Goal: Contribute content: Add original content to the website for others to see

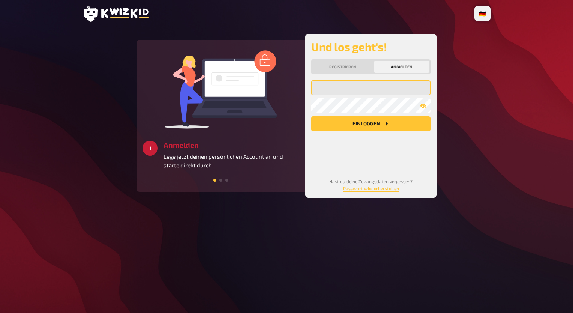
click at [352, 93] on input "email" at bounding box center [370, 87] width 119 height 15
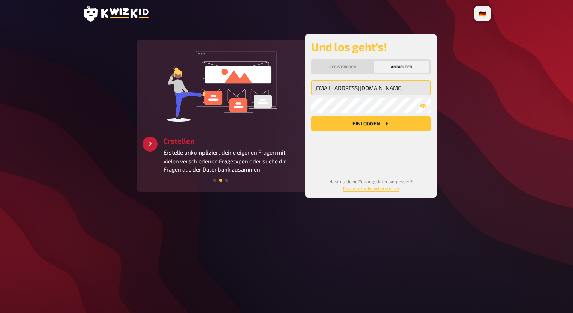
type input "[EMAIL_ADDRESS][DOMAIN_NAME]"
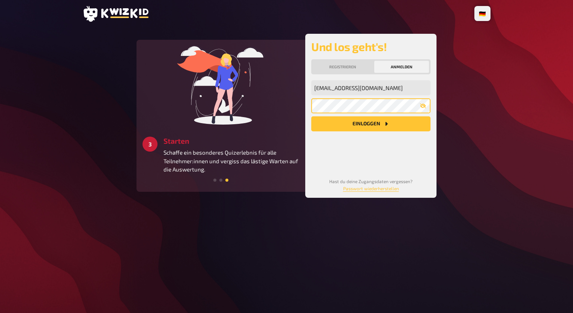
click at [311, 116] on button "Einloggen" at bounding box center [370, 123] width 119 height 15
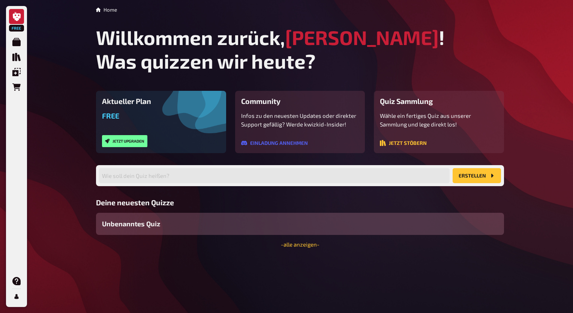
click at [303, 163] on div "Aktueller Plan Free Jetzt upgraden Community Infos zu den neuesten Updates oder…" at bounding box center [300, 169] width 408 height 157
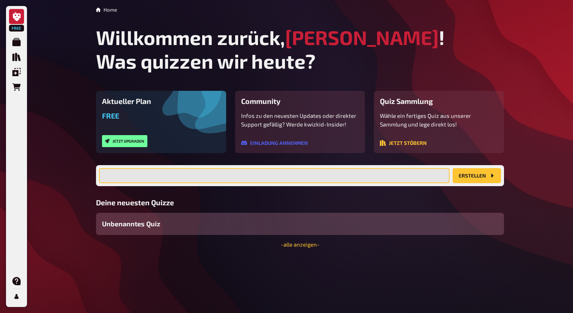
click at [275, 175] on input "text" at bounding box center [274, 175] width 350 height 15
type input "Ultra Quiz ( [GEOGRAPHIC_DATA] auswärts)"
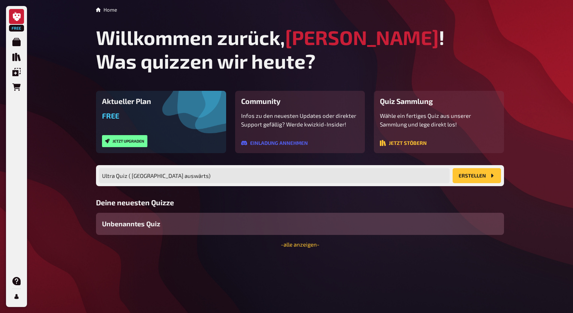
click at [471, 177] on button "Erstellen" at bounding box center [476, 175] width 48 height 15
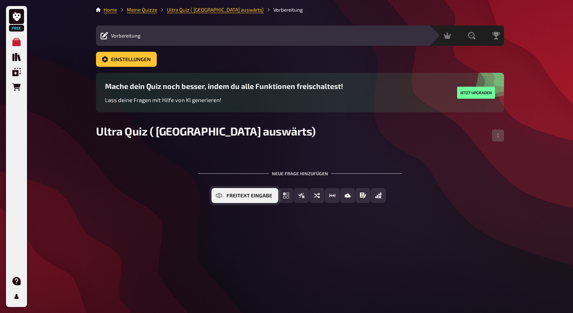
click at [247, 191] on button "Freitext Eingabe" at bounding box center [244, 195] width 67 height 15
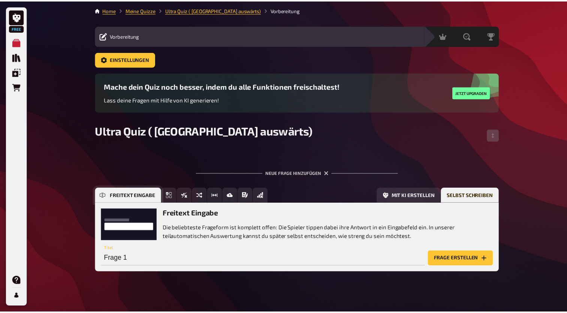
scroll to position [7, 0]
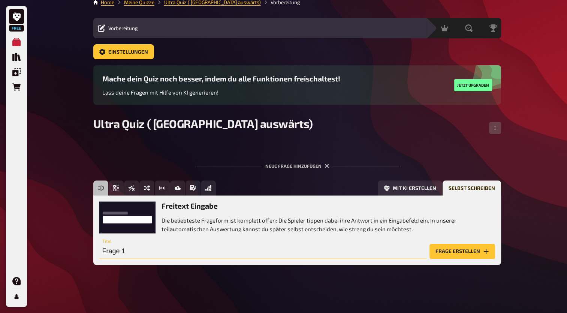
click at [171, 246] on input "Frage 1" at bounding box center [262, 251] width 327 height 15
click at [124, 251] on input "Wer würde [PERSON_NAME] 2023/24" at bounding box center [262, 251] width 327 height 15
type input "Wer wurde [PERSON_NAME] 2023/24"
click at [444, 251] on button "Frage erstellen" at bounding box center [463, 251] width 66 height 15
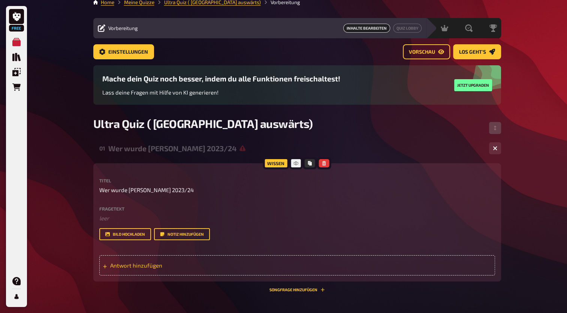
click at [192, 268] on span "Antwort hinzufügen" at bounding box center [168, 265] width 117 height 7
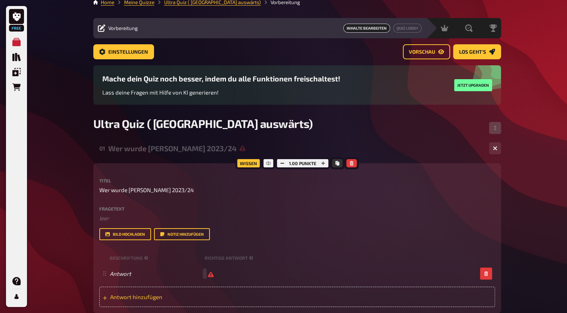
click at [174, 296] on span "Antwort hinzufügen" at bounding box center [168, 296] width 117 height 7
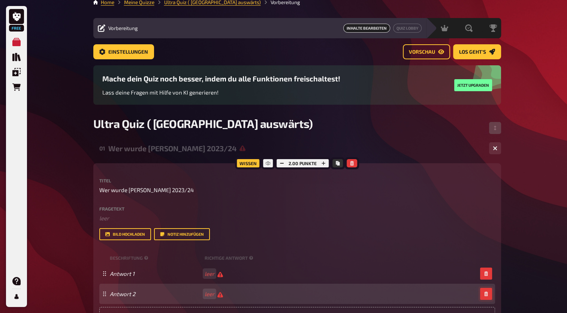
click at [488, 295] on button "button" at bounding box center [486, 294] width 12 height 12
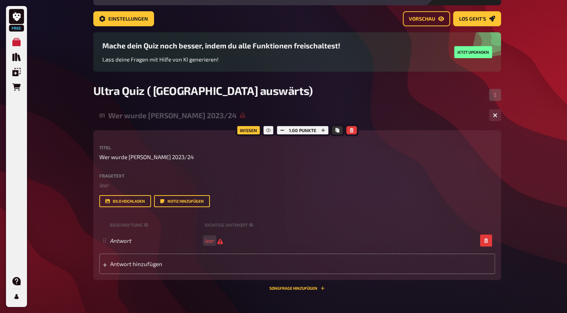
scroll to position [40, 0]
click at [200, 262] on span "Antwort hinzufügen" at bounding box center [168, 263] width 117 height 7
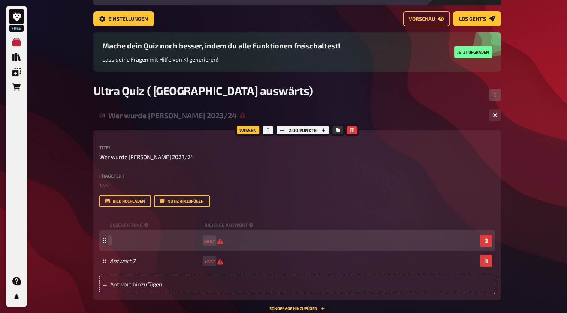
click at [157, 243] on span at bounding box center [156, 240] width 92 height 7
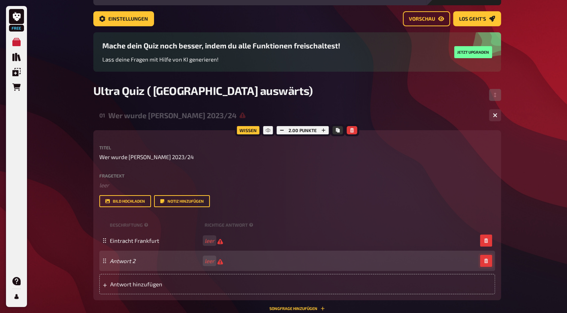
click at [486, 263] on button "button" at bounding box center [486, 261] width 12 height 12
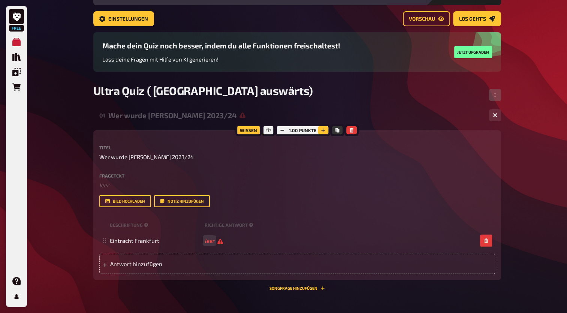
click at [324, 132] on icon "button" at bounding box center [323, 130] width 4 height 4
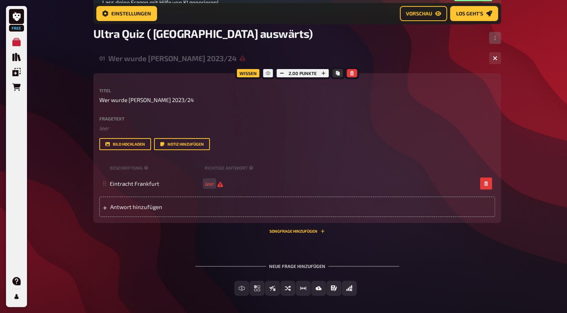
scroll to position [112, 0]
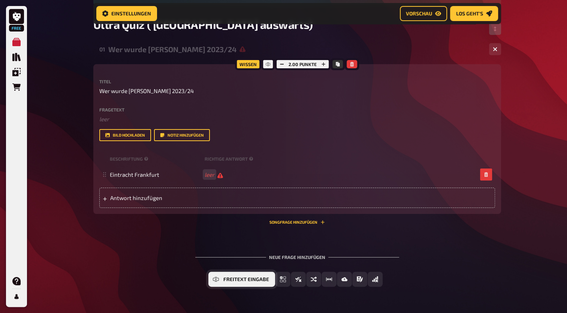
click at [220, 278] on button "Freitext Eingabe" at bounding box center [241, 278] width 67 height 15
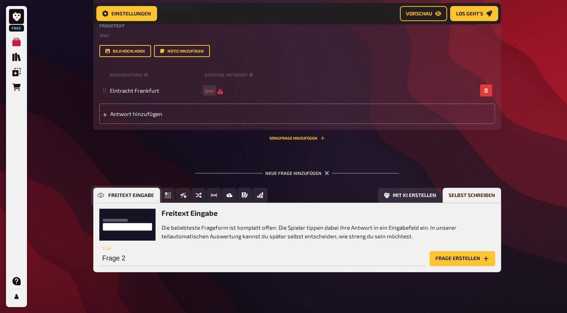
scroll to position [204, 0]
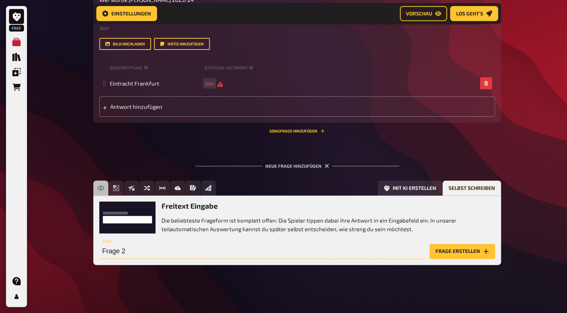
click at [153, 250] on input "Frage 2" at bounding box center [262, 251] width 327 height 15
type input "Wie nennt man die Südtribüne Dortmund auch ?"
click at [444, 250] on button "Frage erstellen" at bounding box center [463, 251] width 66 height 15
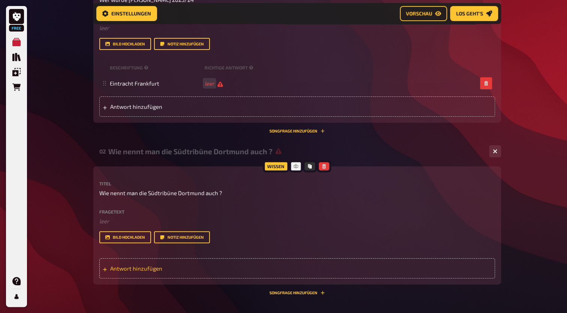
click at [298, 263] on div "Antwort hinzufügen" at bounding box center [297, 268] width 396 height 20
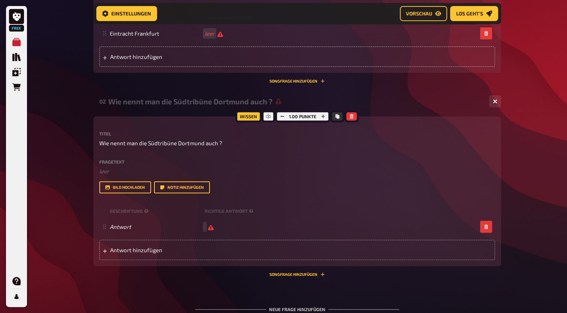
scroll to position [266, 0]
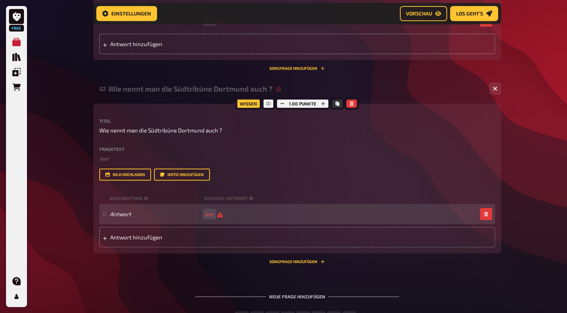
click at [225, 213] on div "Antwort leer" at bounding box center [293, 213] width 367 height 7
click at [201, 216] on span at bounding box center [156, 213] width 92 height 7
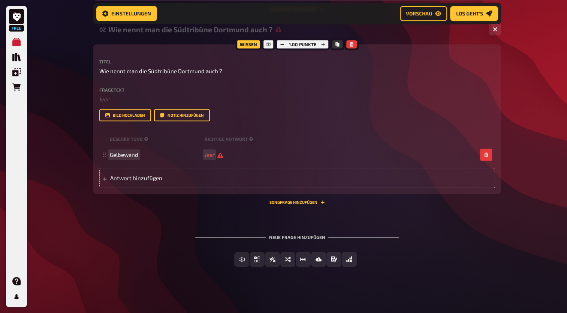
scroll to position [326, 0]
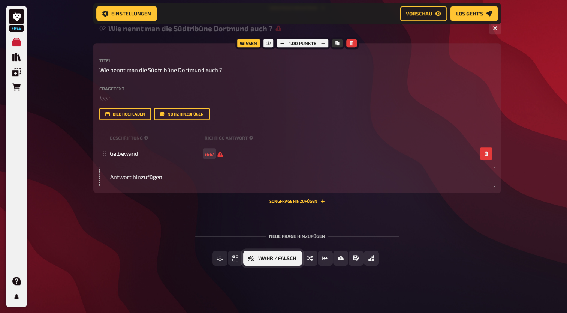
click at [252, 261] on button "Wahr / Falsch" at bounding box center [272, 257] width 59 height 15
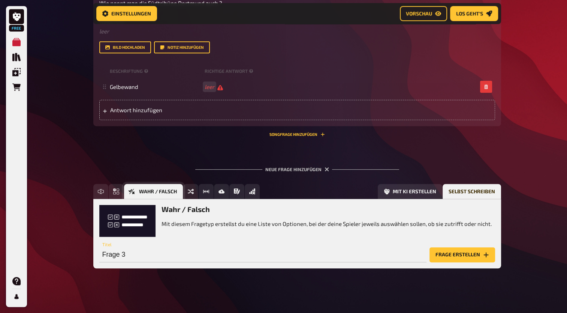
scroll to position [397, 0]
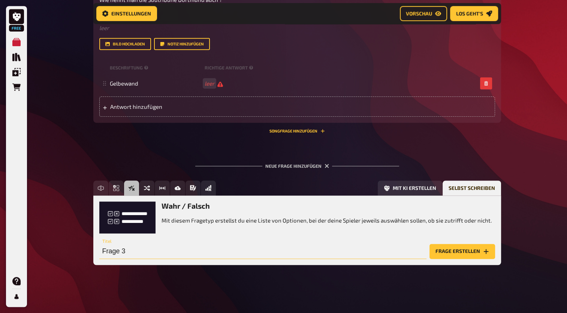
click at [200, 251] on input "Frage 3" at bounding box center [262, 251] width 327 height 15
click at [169, 250] on input "Hat [GEOGRAPHIC_DATA] die DE99 Fahne gezogen" at bounding box center [262, 251] width 327 height 15
click at [313, 252] on input "Hat Zwickau die DE99 ( Desperados [GEOGRAPHIC_DATA]) Fahne gezogen" at bounding box center [262, 251] width 327 height 15
type input "Hat [GEOGRAPHIC_DATA] die DE99 ( Desperados [GEOGRAPHIC_DATA]) Fahne gezogen ?"
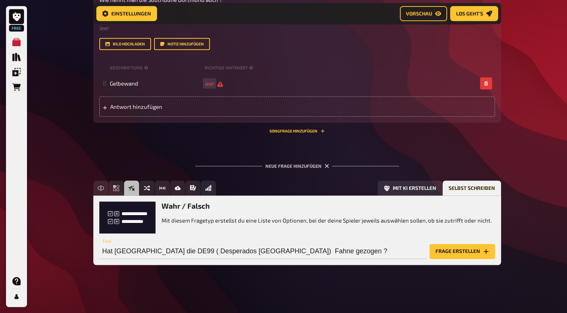
click at [451, 248] on button "Frage erstellen" at bounding box center [463, 251] width 66 height 15
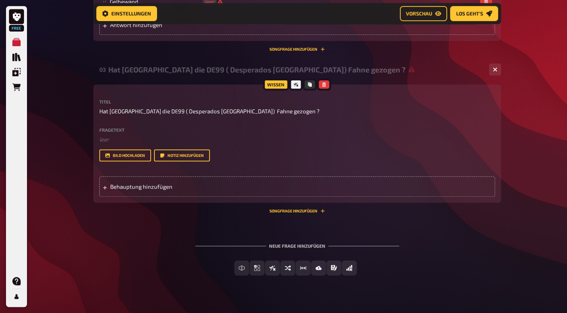
scroll to position [479, 0]
click at [205, 184] on span "Behauptung hinzufügen" at bounding box center [168, 185] width 117 height 7
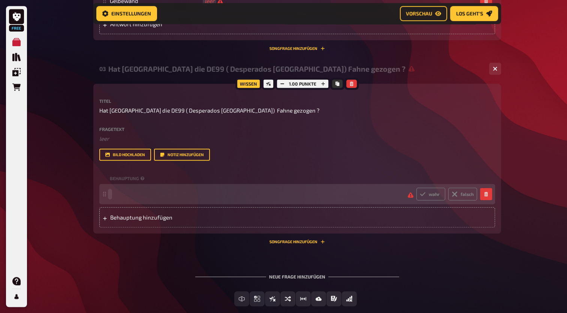
click at [196, 193] on span at bounding box center [256, 193] width 292 height 7
click at [438, 194] on label "wahr" at bounding box center [430, 193] width 29 height 13
click at [416, 187] on input "wahr" at bounding box center [416, 187] width 0 height 0
radio input "true"
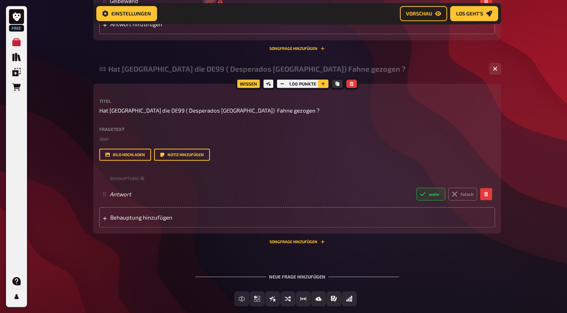
click at [324, 84] on icon "button" at bounding box center [323, 83] width 4 height 4
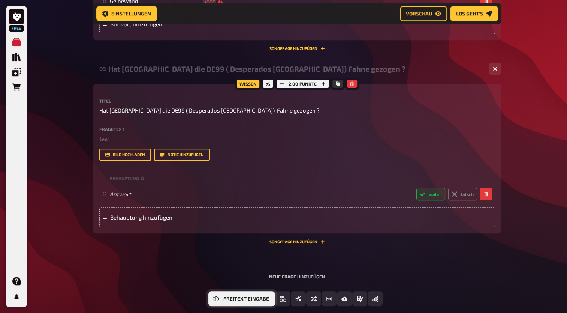
click at [240, 297] on span "Freitext Eingabe" at bounding box center [246, 298] width 46 height 5
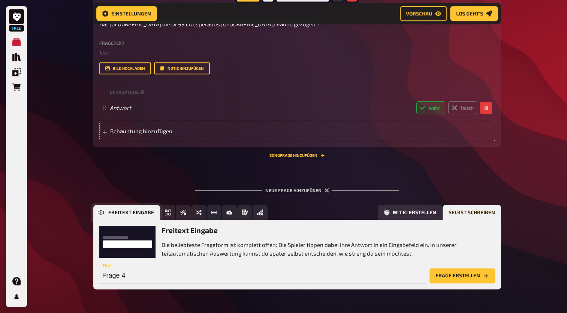
scroll to position [590, 0]
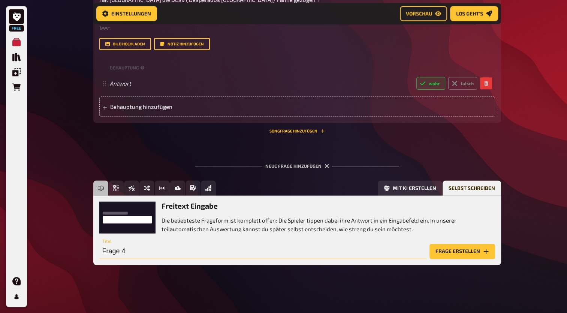
click at [148, 255] on input "Frage 4" at bounding box center [262, 251] width 327 height 15
type input "Nenne die Hauptgruppe von BFC Dynamo"
click at [464, 248] on button "Frage erstellen" at bounding box center [463, 251] width 66 height 15
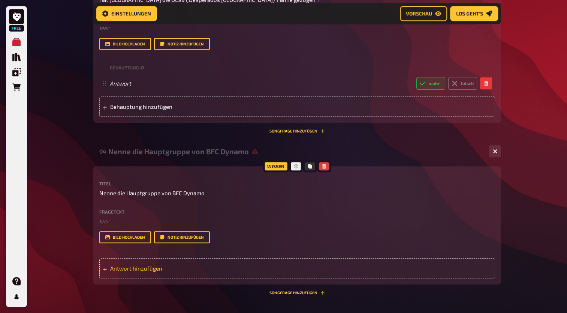
click at [247, 268] on div "Antwort hinzufügen" at bounding box center [297, 268] width 396 height 20
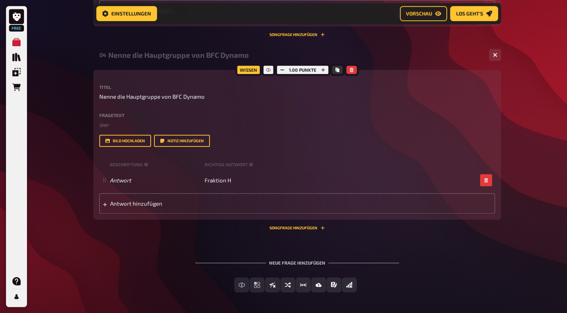
scroll to position [714, 0]
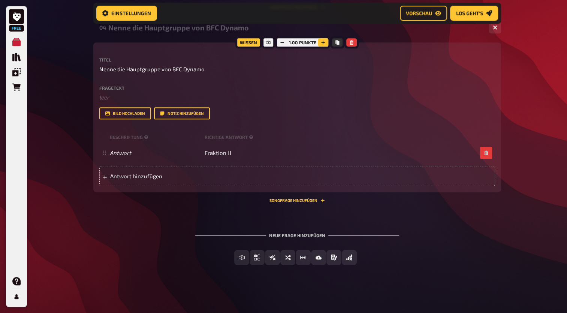
click at [322, 43] on icon "button" at bounding box center [323, 42] width 4 height 4
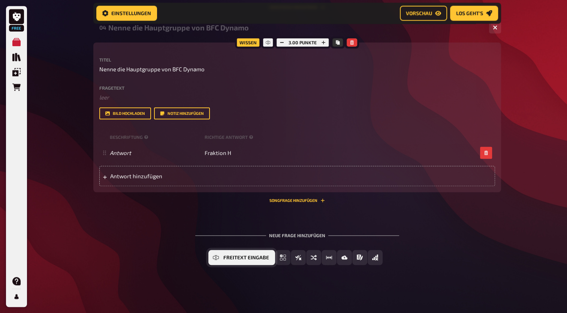
click at [235, 260] on button "Freitext Eingabe" at bounding box center [241, 257] width 67 height 15
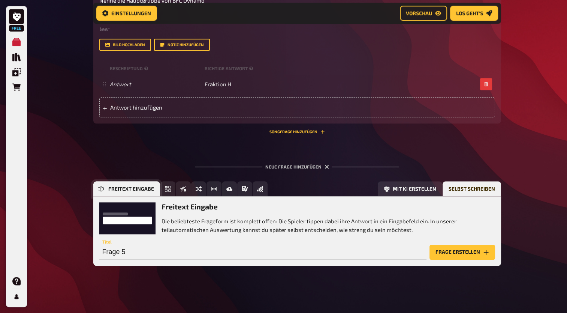
scroll to position [783, 0]
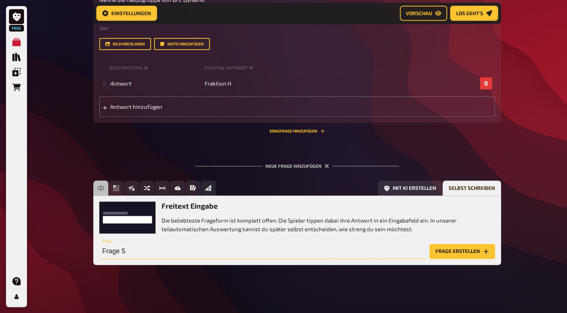
click at [162, 258] on input "Frage 5" at bounding box center [262, 251] width 327 height 15
click at [123, 251] on input "Welche Fahne aus [GEOGRAPHIC_DATA] hing schon über der UD Fahne" at bounding box center [262, 251] width 327 height 15
click at [148, 251] on input "Welcher Fahne aus [GEOGRAPHIC_DATA] hing schon über der UD Fahne" at bounding box center [262, 251] width 327 height 15
type input "Welcher Überhänger aus [GEOGRAPHIC_DATA] hing schon über der UD Fahne"
click at [444, 250] on button "Frage erstellen" at bounding box center [463, 251] width 66 height 15
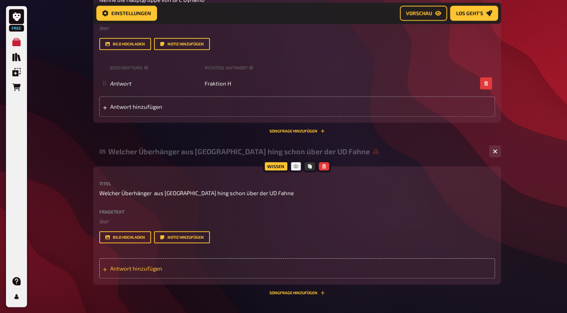
click at [152, 261] on div "Antwort hinzufügen" at bounding box center [297, 268] width 396 height 20
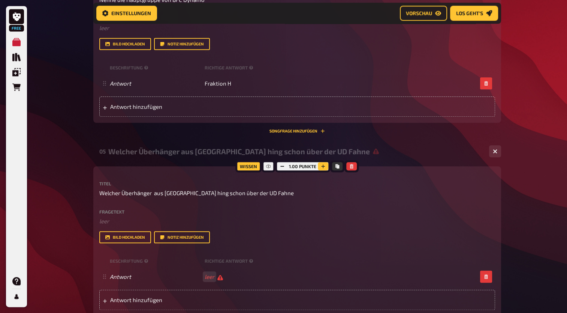
scroll to position [782, 0]
click at [320, 169] on button "button" at bounding box center [323, 166] width 10 height 8
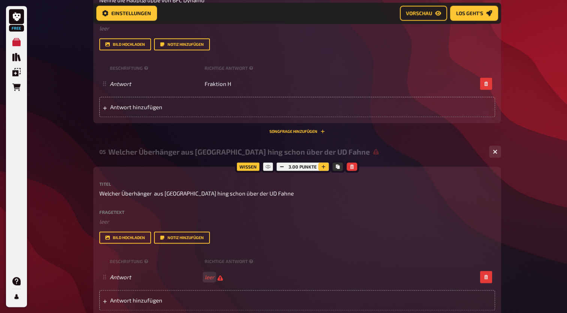
click at [320, 169] on button "button" at bounding box center [323, 166] width 10 height 8
click at [320, 169] on button "button" at bounding box center [324, 166] width 10 height 8
click at [320, 169] on button "button" at bounding box center [323, 166] width 10 height 8
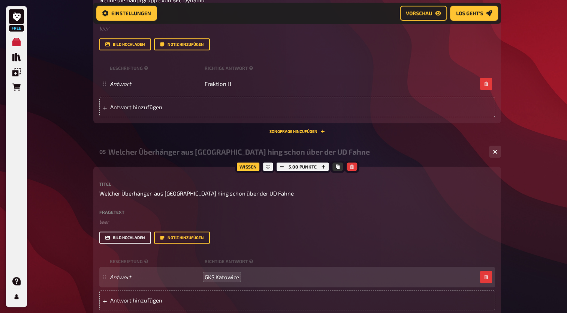
click at [136, 236] on button "Bild hochladen" at bounding box center [125, 237] width 52 height 12
click at [127, 236] on button "Bild hochladen" at bounding box center [125, 237] width 52 height 12
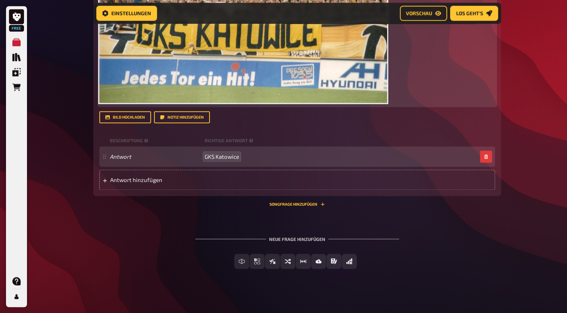
scroll to position [1110, 0]
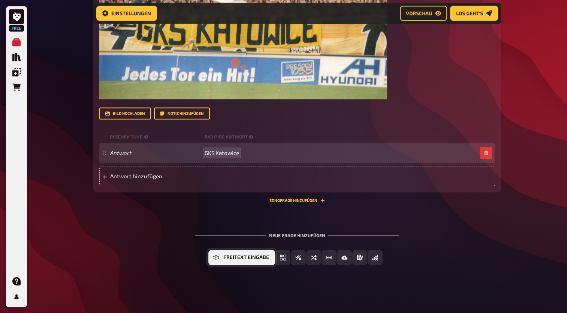
click at [242, 262] on button "Freitext Eingabe" at bounding box center [241, 257] width 67 height 15
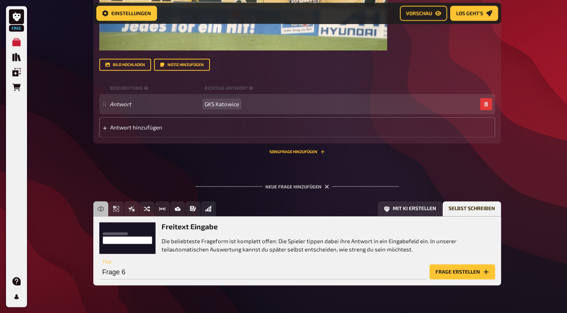
scroll to position [1167, 0]
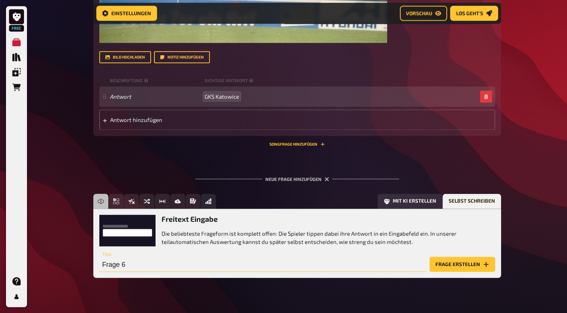
click at [137, 259] on input "Frage 6" at bounding box center [262, 263] width 327 height 15
type input "Wie heißt die Kurve von Saarbrücken"
click at [437, 262] on button "Frage erstellen" at bounding box center [463, 263] width 66 height 15
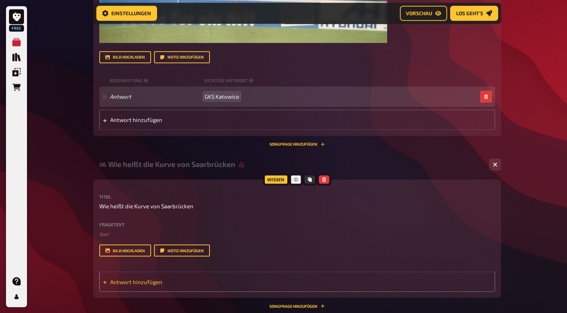
click at [141, 278] on span "Antwort hinzufügen" at bounding box center [168, 281] width 117 height 7
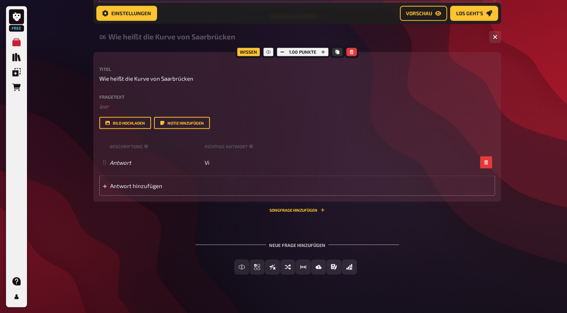
scroll to position [1289, 0]
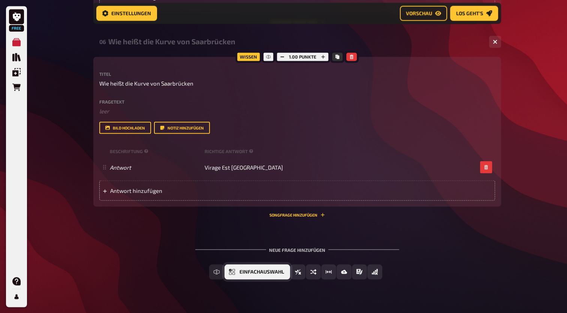
click at [237, 272] on button "Einfachauswahl" at bounding box center [258, 271] width 66 height 15
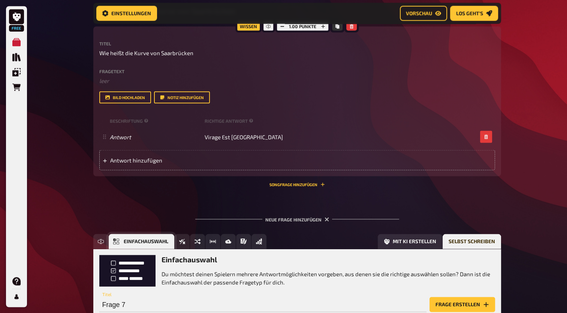
scroll to position [1372, 0]
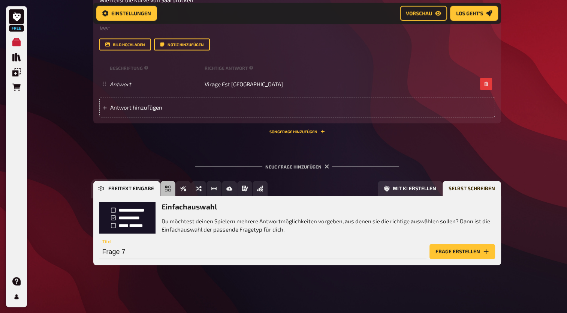
click at [100, 188] on icon "Freitext Eingabe" at bounding box center [101, 188] width 2 height 5
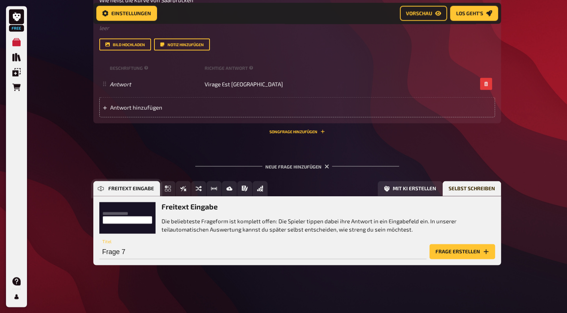
click at [99, 188] on icon "Freitext Eingabe" at bounding box center [101, 188] width 6 height 6
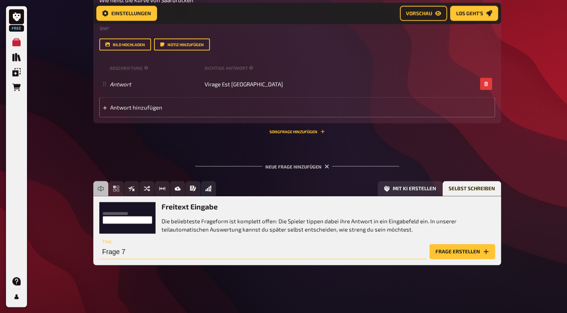
click at [151, 252] on input "Frage 7" at bounding box center [262, 251] width 327 height 15
type input "Bau eine Brücke von [GEOGRAPHIC_DATA] nach [GEOGRAPHIC_DATA]"
click at [447, 250] on button "Frage erstellen" at bounding box center [463, 251] width 66 height 15
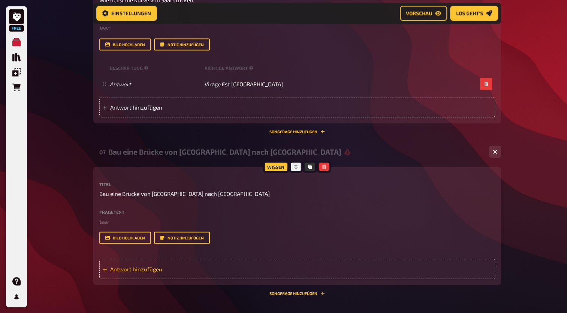
click at [240, 264] on div "Antwort hinzufügen" at bounding box center [297, 268] width 396 height 20
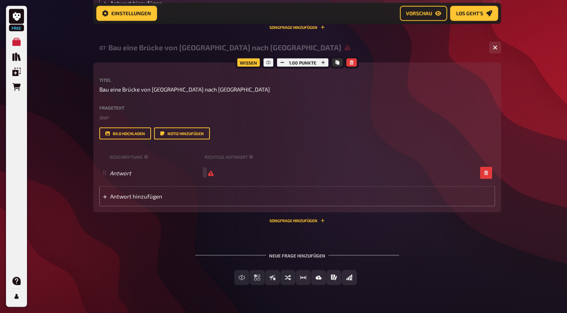
scroll to position [1452, 0]
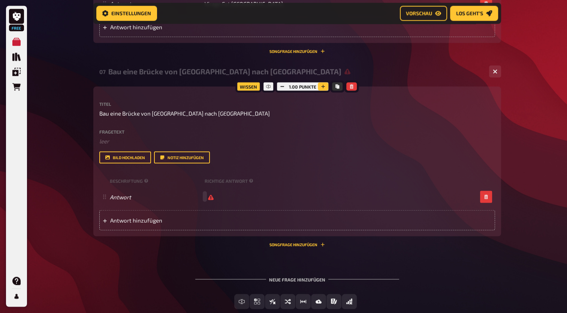
click at [322, 88] on icon "button" at bounding box center [323, 86] width 4 height 4
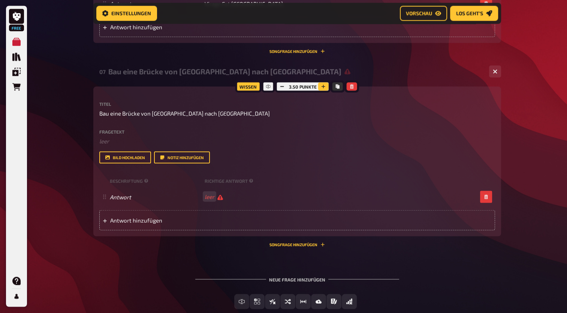
click at [322, 88] on icon "button" at bounding box center [323, 86] width 4 height 4
click at [322, 88] on icon "button" at bounding box center [324, 86] width 4 height 4
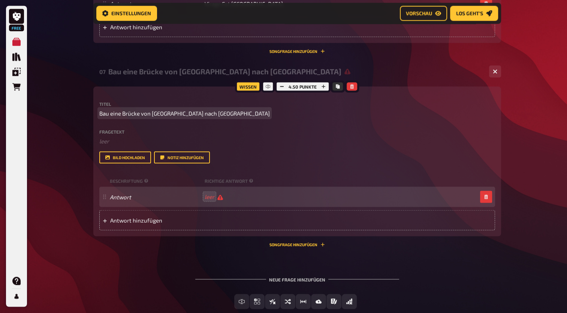
click at [199, 116] on span "Bau eine Brücke von [GEOGRAPHIC_DATA] nach [GEOGRAPHIC_DATA]" at bounding box center [184, 113] width 171 height 9
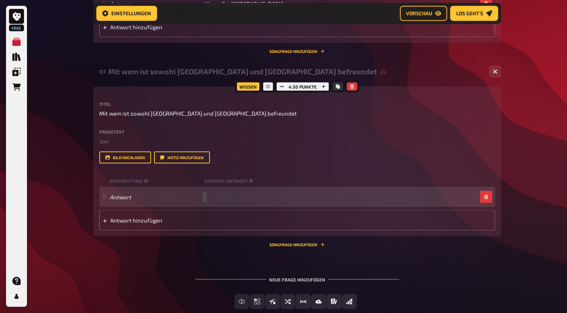
click at [204, 193] on div "Antwort" at bounding box center [297, 197] width 396 height 20
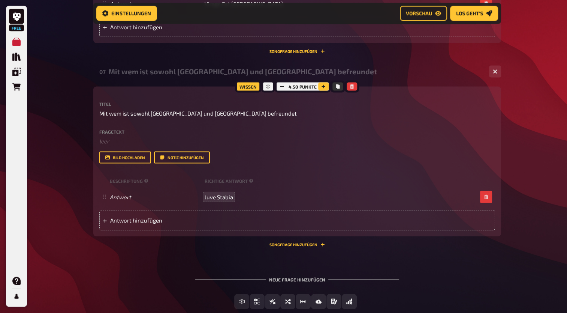
click at [320, 87] on button "button" at bounding box center [323, 86] width 10 height 8
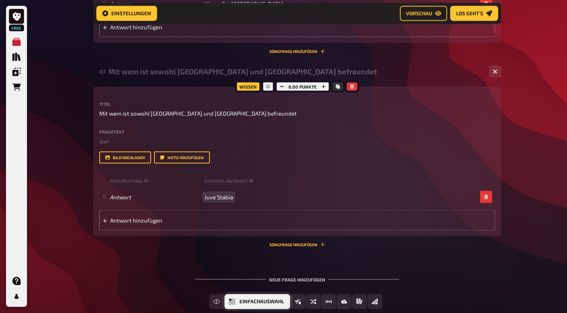
click at [259, 298] on button "Einfachauswahl" at bounding box center [258, 301] width 66 height 15
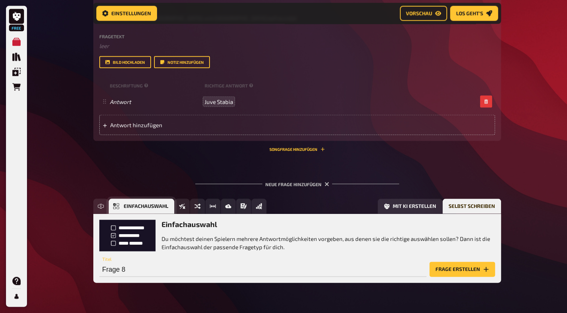
scroll to position [1565, 0]
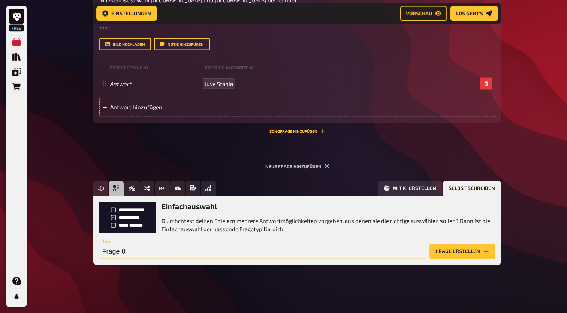
click at [147, 256] on input "Frage 8" at bounding box center [262, 251] width 327 height 15
type input "Cattiva Brunsviga Gründungsjahr ?"
click at [472, 248] on button "Frage erstellen" at bounding box center [463, 251] width 66 height 15
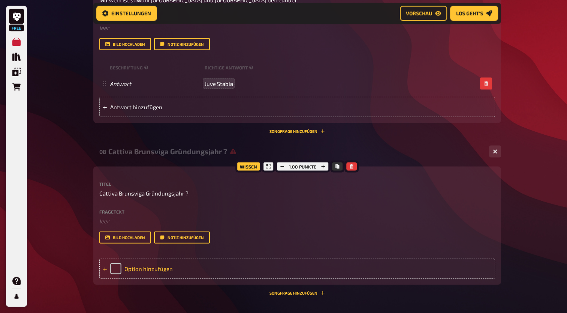
click at [190, 272] on div "Option hinzufügen" at bounding box center [297, 268] width 396 height 20
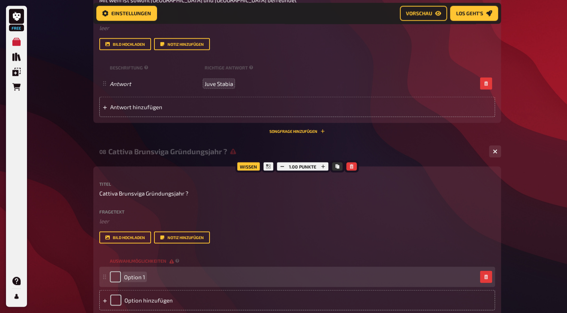
click at [178, 273] on div "Option 1" at bounding box center [293, 276] width 367 height 11
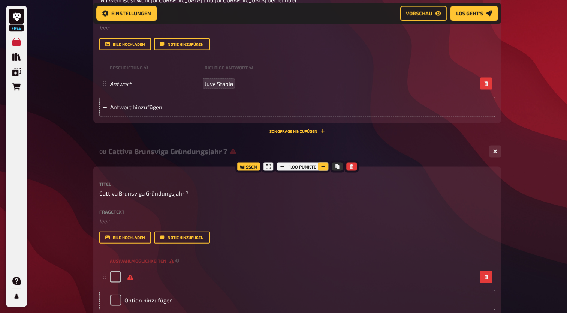
click at [323, 168] on icon "button" at bounding box center [323, 166] width 4 height 4
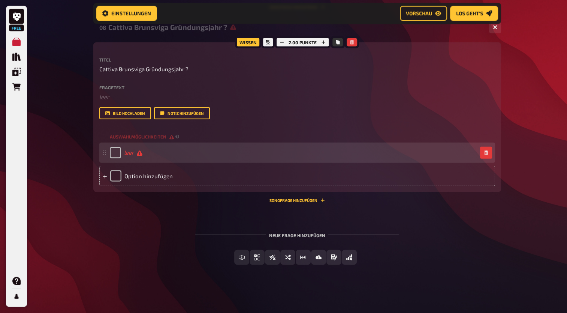
click at [190, 152] on div "leer" at bounding box center [293, 152] width 367 height 11
click at [139, 173] on div "Option hinzufügen" at bounding box center [297, 176] width 396 height 20
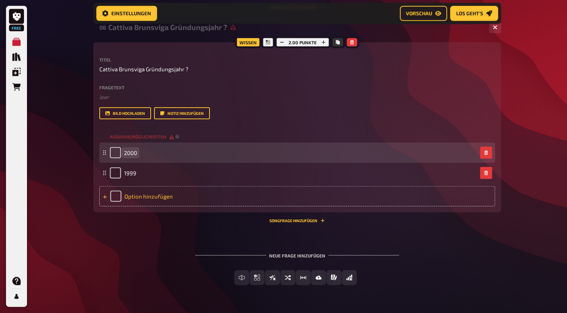
click at [144, 192] on div "Option hinzufügen" at bounding box center [297, 196] width 396 height 20
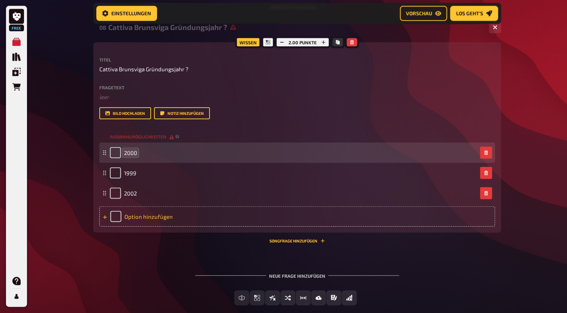
click at [155, 223] on div "Option hinzufügen" at bounding box center [297, 216] width 396 height 20
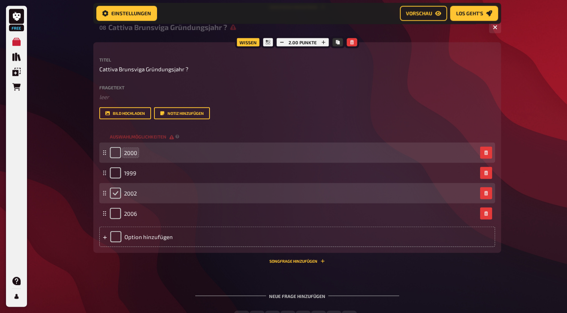
click at [117, 189] on input "checkbox" at bounding box center [115, 192] width 11 height 11
checkbox input "true"
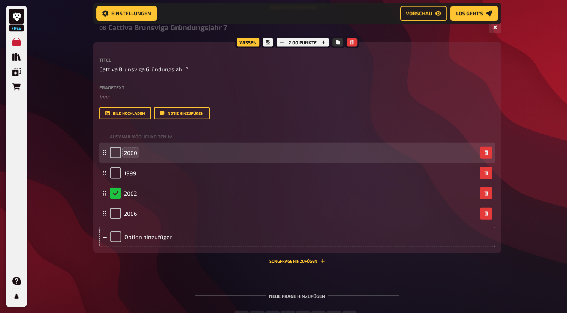
scroll to position [1728, 0]
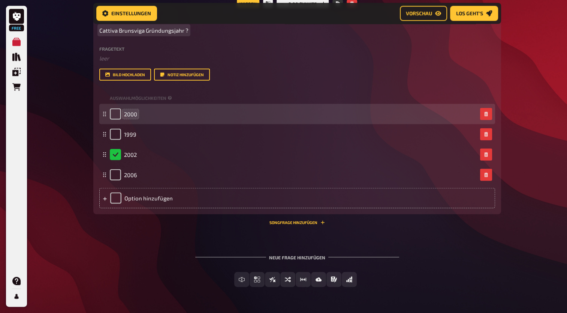
click at [144, 31] on span "Cattiva Brunsviga Gründungsjahr ?" at bounding box center [143, 30] width 89 height 9
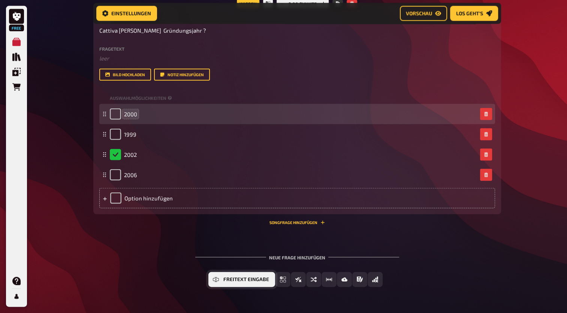
click at [243, 275] on button "Freitext Eingabe" at bounding box center [241, 279] width 67 height 15
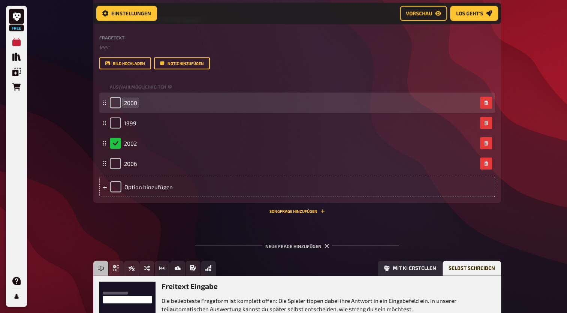
scroll to position [1819, 0]
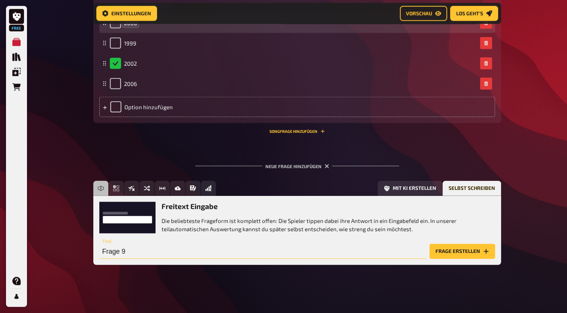
click at [187, 247] on input "Frage 9" at bounding box center [262, 251] width 327 height 15
click at [194, 188] on span "Schätzfrage" at bounding box center [187, 188] width 34 height 5
click at [147, 250] on input "Frage 9" at bounding box center [262, 251] width 327 height 15
type input "F"
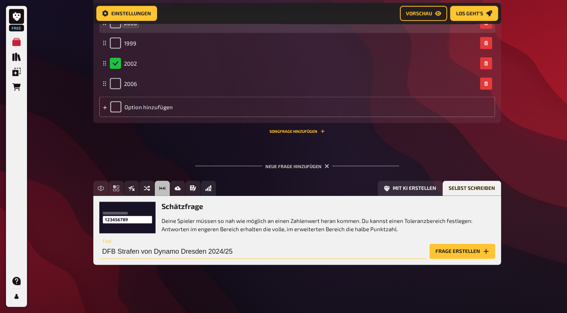
type input "DFB Strafen von Dynamo Dresden 2024/25"
click at [446, 255] on button "Frage erstellen" at bounding box center [463, 251] width 66 height 15
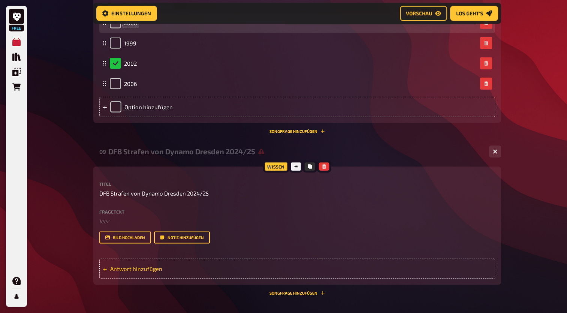
click at [199, 261] on div "Antwort hinzufügen" at bounding box center [297, 268] width 396 height 20
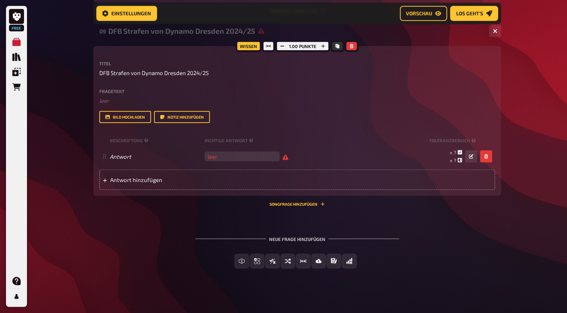
scroll to position [1943, 0]
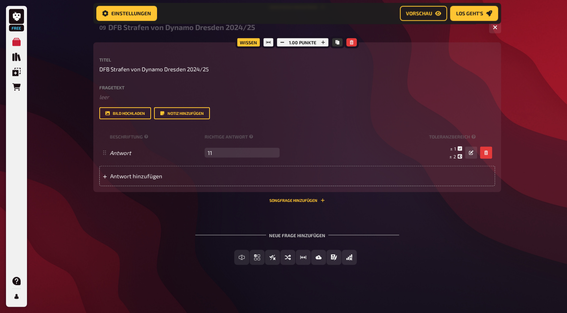
type input "119"
click at [321, 43] on icon "button" at bounding box center [323, 42] width 4 height 4
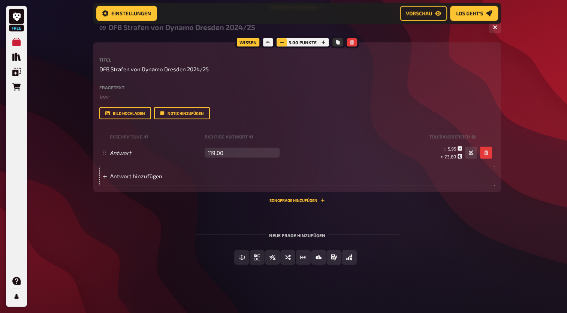
click at [280, 41] on icon "button" at bounding box center [282, 42] width 4 height 4
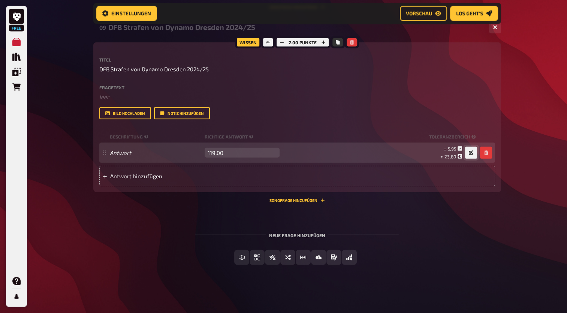
click at [469, 154] on icon "button" at bounding box center [471, 152] width 4 height 4
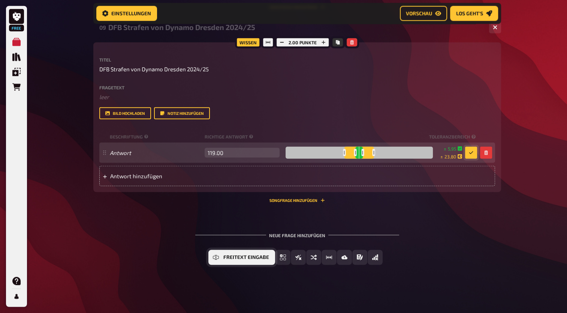
click at [221, 260] on button "Freitext Eingabe" at bounding box center [241, 257] width 67 height 15
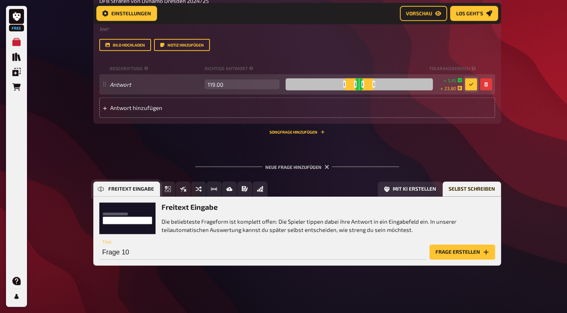
scroll to position [2012, 0]
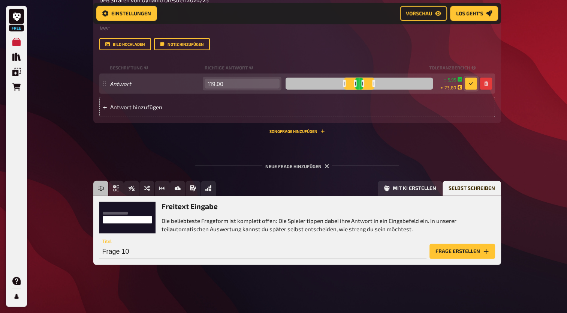
click at [229, 87] on input "119.00" at bounding box center [242, 84] width 75 height 10
type input "119.000"
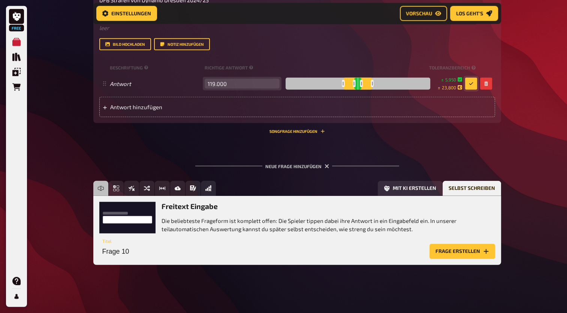
type input "119.000"
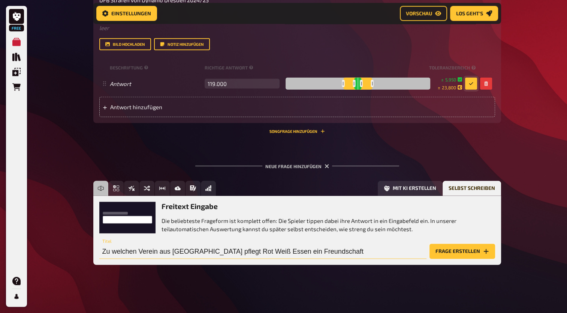
type input "Zu welchen Verein aus [GEOGRAPHIC_DATA] pflegt Rot Weiß Essen ein Freundschaft"
click at [446, 256] on button "Frage erstellen" at bounding box center [463, 251] width 66 height 15
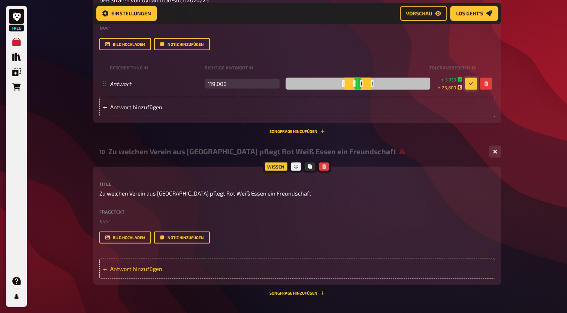
click at [162, 262] on div "Antwort hinzufügen" at bounding box center [297, 268] width 396 height 20
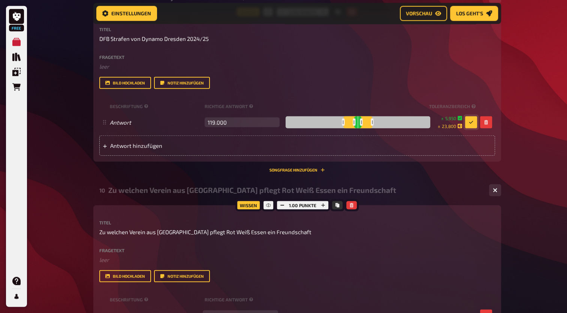
scroll to position [1979, 0]
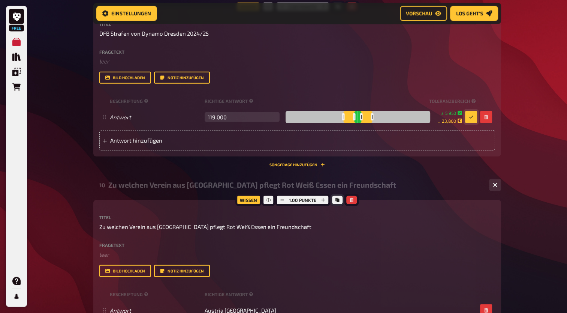
click at [338, 199] on icon "Kopieren" at bounding box center [337, 200] width 4 height 4
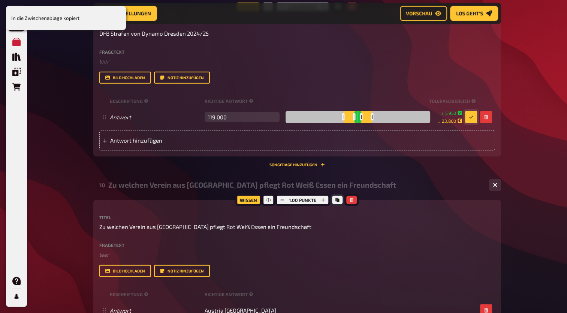
drag, startPoint x: 338, startPoint y: 199, endPoint x: 322, endPoint y: 212, distance: 21.0
click at [322, 212] on div "Wissen 1.00 Punkte Titel Zu welchen Verein aus [GEOGRAPHIC_DATA] pflegt Rot Wei…" at bounding box center [297, 275] width 408 height 150
click at [321, 201] on icon "button" at bounding box center [323, 200] width 4 height 4
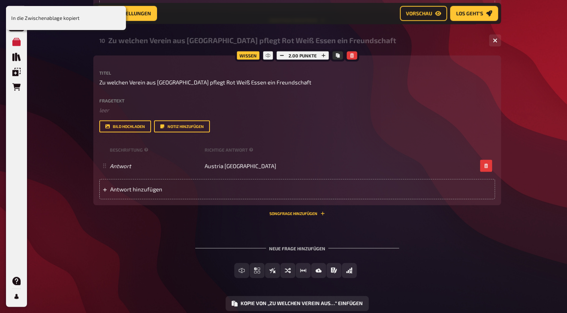
scroll to position [2157, 0]
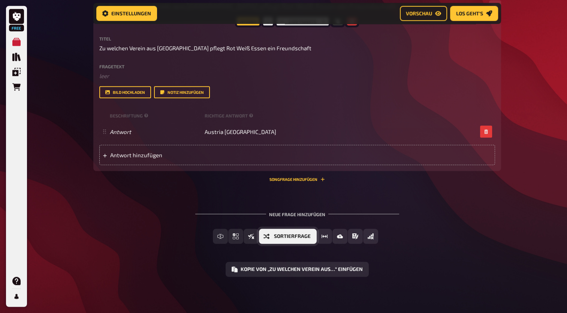
click at [301, 237] on span "Sortierfrage" at bounding box center [292, 236] width 37 height 5
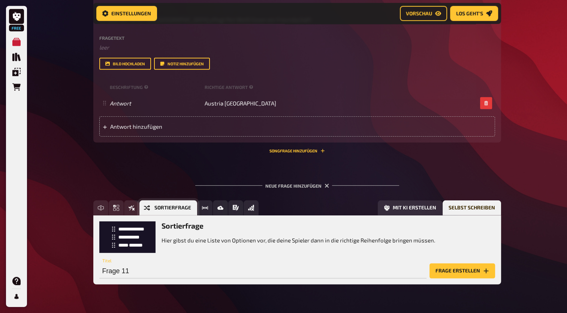
scroll to position [2206, 0]
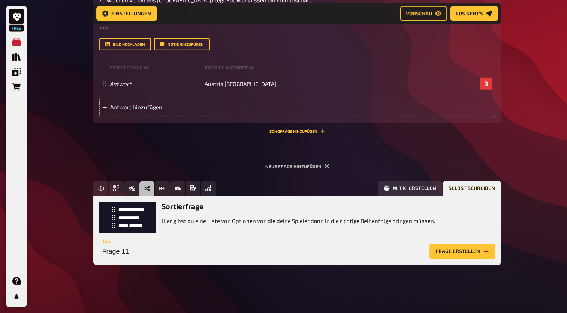
click at [205, 240] on div "Frage 11 Titel" at bounding box center [262, 247] width 327 height 22
click at [154, 244] on input "Frage 11" at bounding box center [262, 251] width 327 height 15
type input "Sortiere"
click at [473, 252] on button "Frage erstellen" at bounding box center [463, 251] width 66 height 15
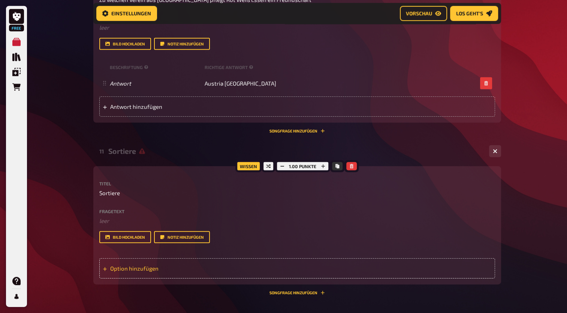
click at [169, 269] on div "Option hinzufügen" at bounding box center [297, 268] width 396 height 20
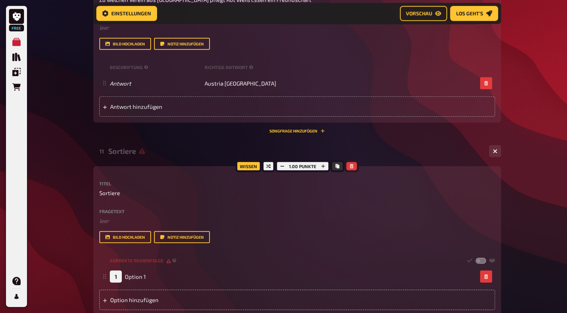
click at [351, 167] on icon "button" at bounding box center [351, 166] width 3 height 4
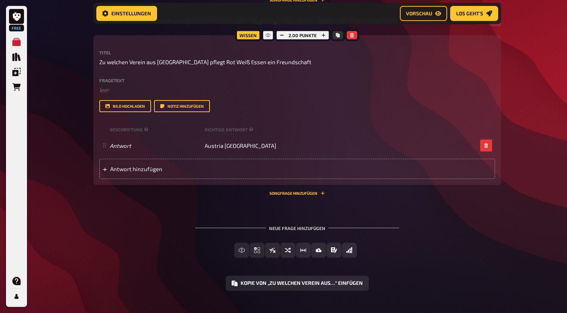
scroll to position [2157, 0]
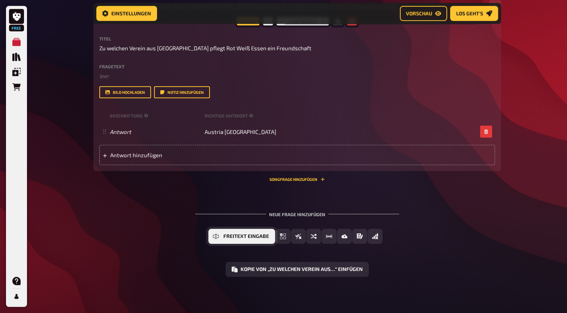
click at [244, 232] on button "Freitext Eingabe" at bounding box center [241, 236] width 67 height 15
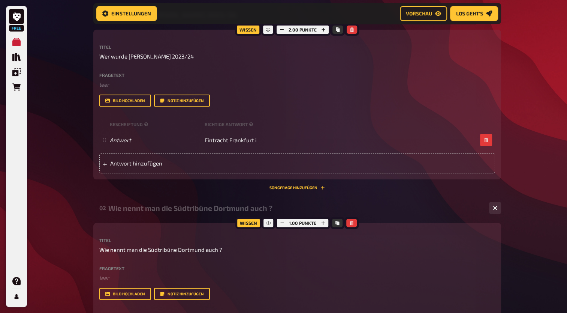
scroll to position [0, 0]
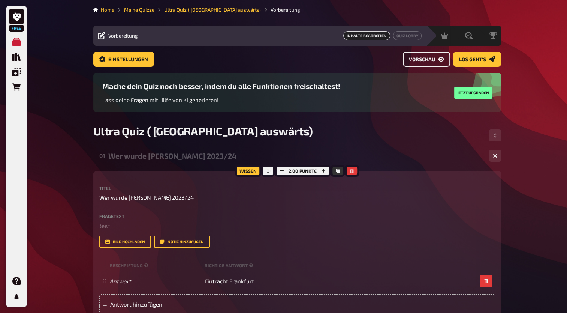
click at [427, 57] on span "Vorschau" at bounding box center [422, 59] width 26 height 5
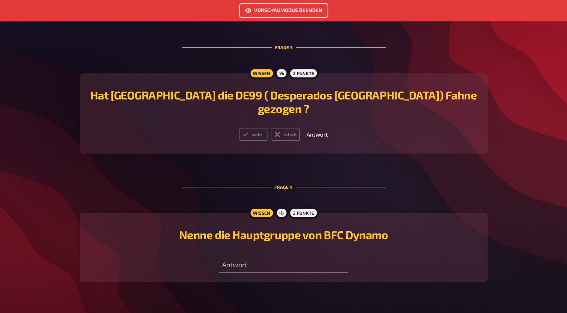
scroll to position [712, 0]
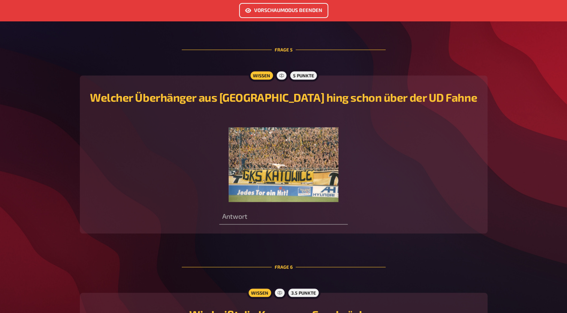
drag, startPoint x: 563, startPoint y: 163, endPoint x: 567, endPoint y: 155, distance: 8.6
click at [567, 155] on div "Vorschaumodus beenden Herzlich Willkommen zu Ultra Quiz ( [GEOGRAPHIC_DATA] aus…" at bounding box center [283, 151] width 567 height 1666
click at [567, 155] on html "Vorschaumodus beenden Herzlich Willkommen zu Ultra Quiz ( [GEOGRAPHIC_DATA] aus…" at bounding box center [283, 136] width 567 height 1696
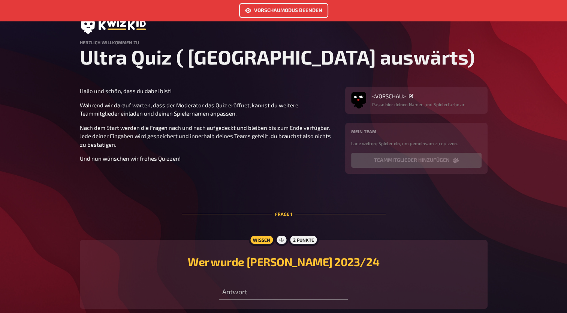
scroll to position [0, 0]
